Goal: Browse casually

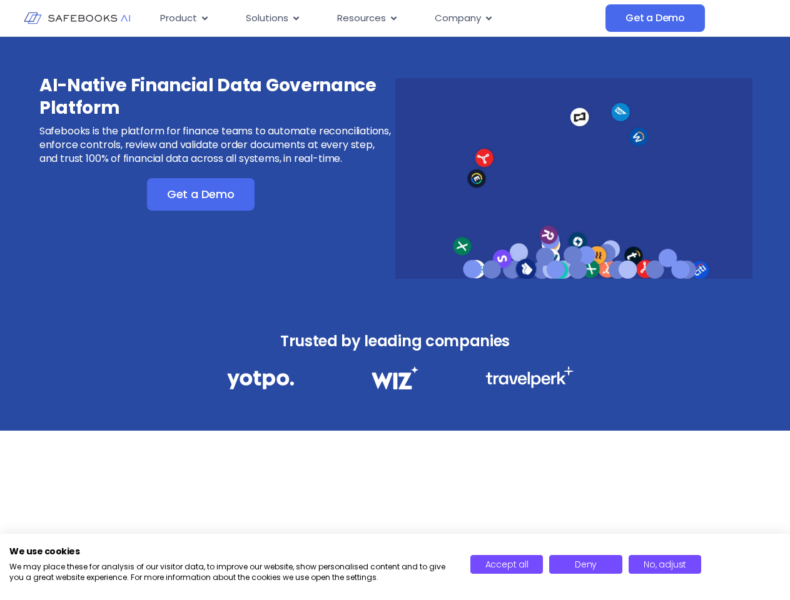
click at [395, 300] on div "AI-Native Financial Data Governance Platform Safebooks is the platform for fina…" at bounding box center [395, 170] width 790 height 267
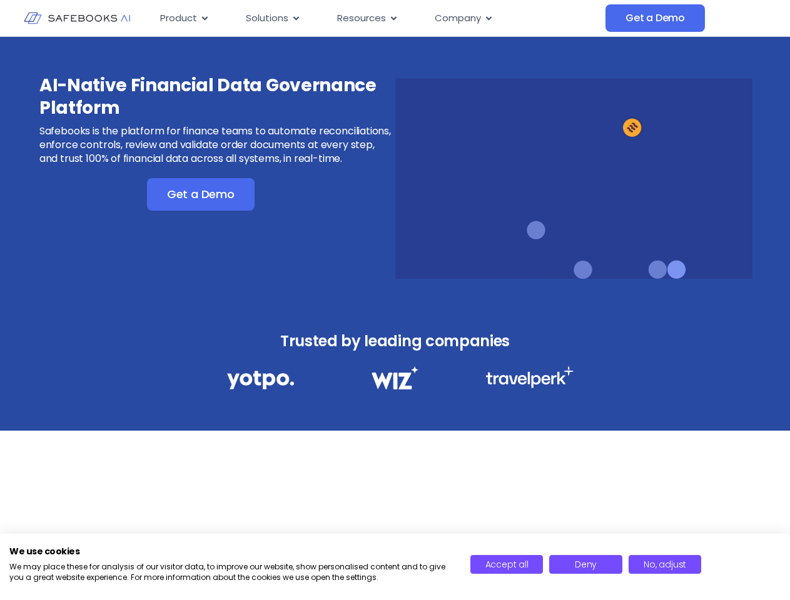
click at [204, 18] on icon "Menu" at bounding box center [205, 18] width 6 height 4
click at [295, 18] on icon "Menu" at bounding box center [296, 18] width 6 height 4
click at [392, 18] on icon "Menu" at bounding box center [394, 18] width 6 height 4
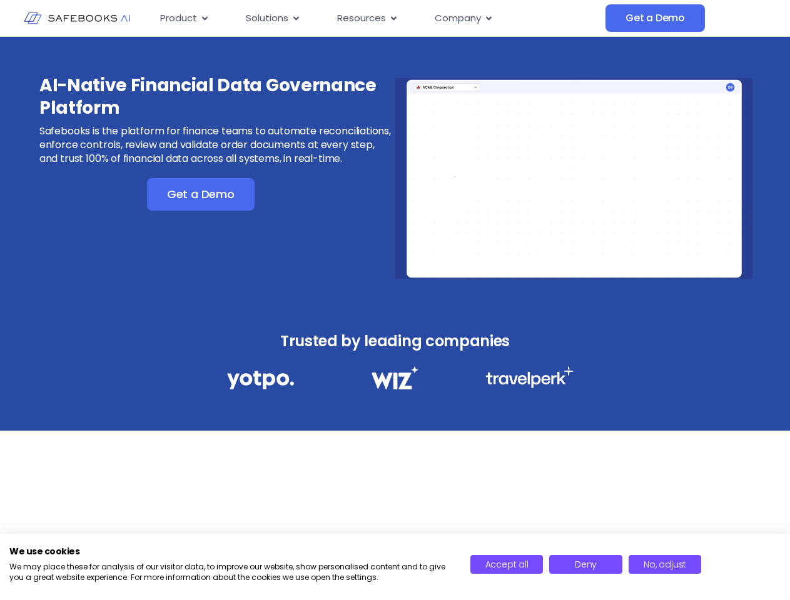
click at [488, 18] on icon "Menu" at bounding box center [489, 18] width 6 height 4
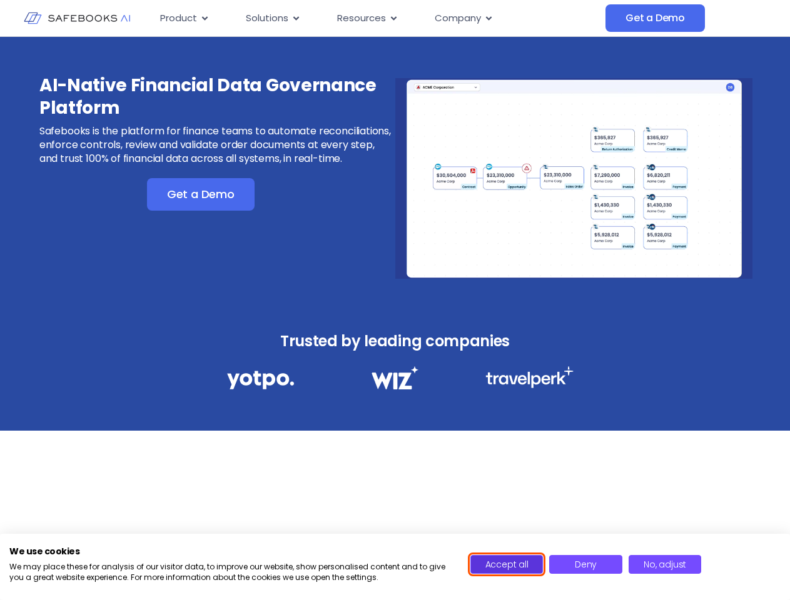
click at [507, 565] on span "Accept all" at bounding box center [506, 565] width 43 height 13
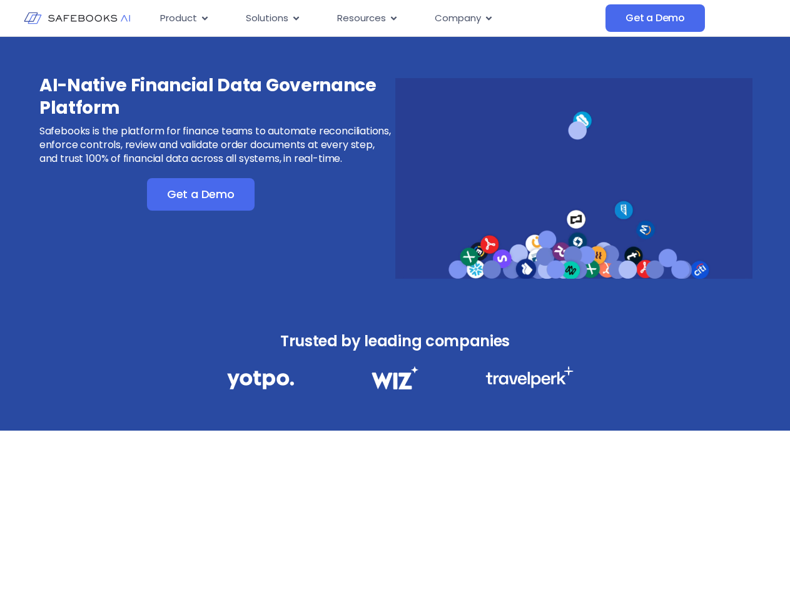
click at [585, 565] on div "AI-Native Financial Data Governance Platform Safebooks is the platform for fina…" at bounding box center [395, 304] width 790 height 535
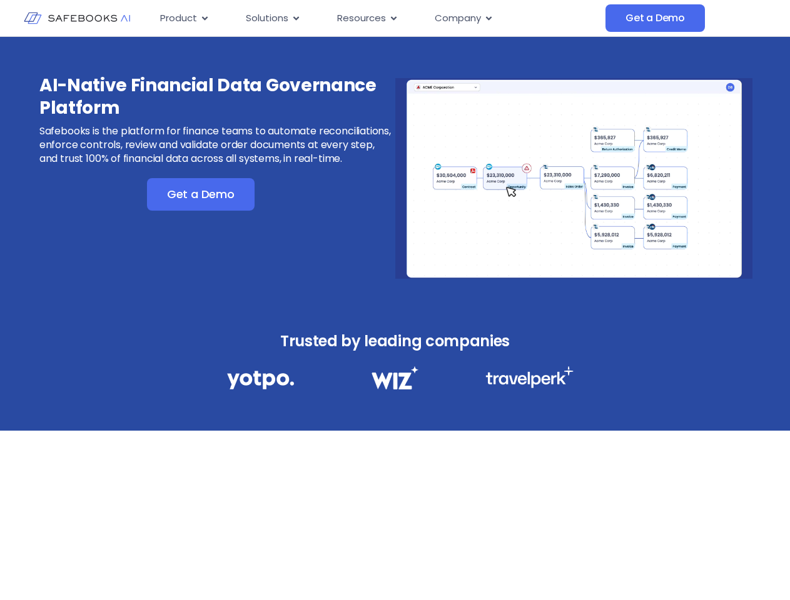
click at [665, 565] on div "AI-Native Financial Data Governance Platform Safebooks is the platform for fina…" at bounding box center [395, 304] width 790 height 535
